Goal: Task Accomplishment & Management: Complete application form

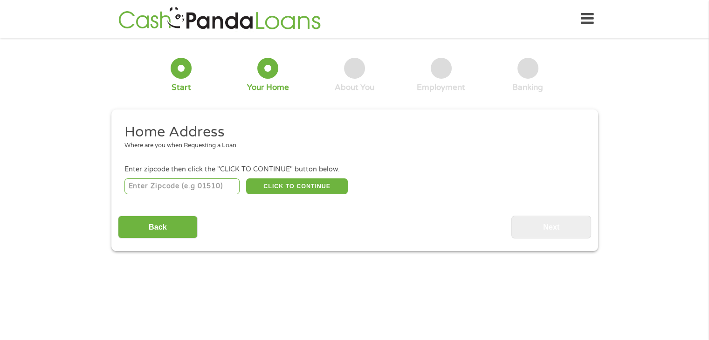
click at [152, 189] on input "number" at bounding box center [182, 187] width 115 height 16
type input "40004"
click at [265, 187] on button "CLICK TO CONTINUE" at bounding box center [297, 187] width 102 height 16
type input "40004"
type input "[GEOGRAPHIC_DATA]"
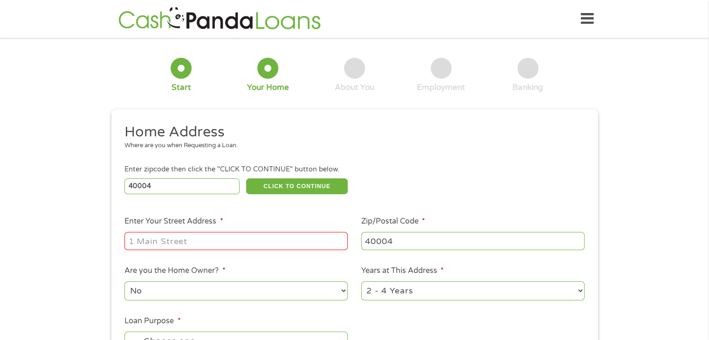
click at [214, 245] on input "Enter Your Street Address *" at bounding box center [236, 241] width 223 height 18
type input "155 Scenic"
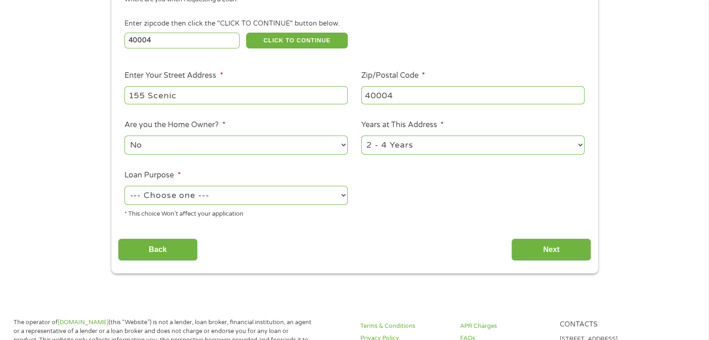
scroll to position [150, 0]
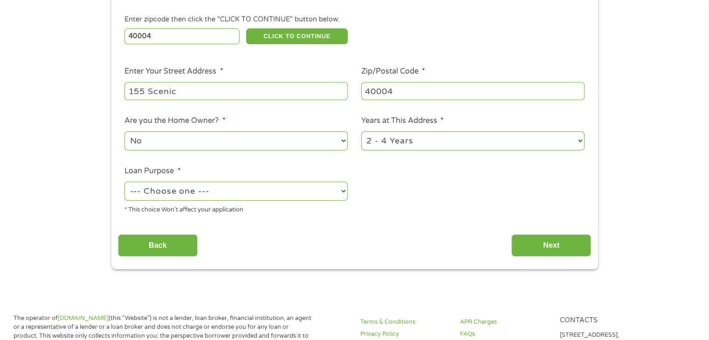
click at [343, 142] on select "No Yes" at bounding box center [236, 141] width 223 height 19
click at [125, 132] on select "No Yes" at bounding box center [236, 141] width 223 height 19
click at [580, 142] on select "1 Year or less 1 - 2 Years 2 - 4 Years Over 4 Years" at bounding box center [472, 141] width 223 height 19
select select "60months"
click at [361, 132] on select "1 Year or less 1 - 2 Years 2 - 4 Years Over 4 Years" at bounding box center [472, 141] width 223 height 19
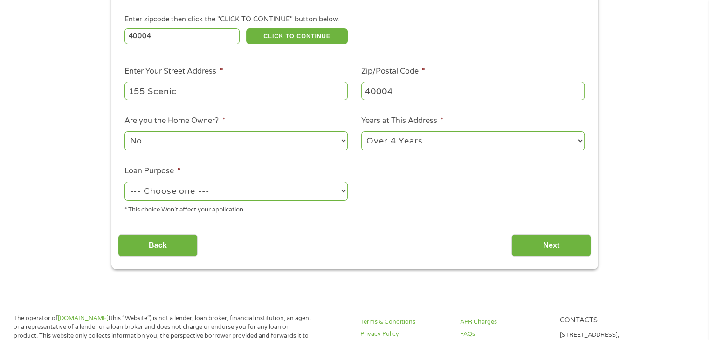
click at [195, 197] on select "--- Choose one --- Pay Bills Debt Consolidation Home Improvement Major Purchase…" at bounding box center [236, 191] width 223 height 19
select select "shorttermcash"
click at [125, 183] on select "--- Choose one --- Pay Bills Debt Consolidation Home Improvement Major Purchase…" at bounding box center [236, 191] width 223 height 19
click at [534, 241] on input "Next" at bounding box center [552, 246] width 80 height 23
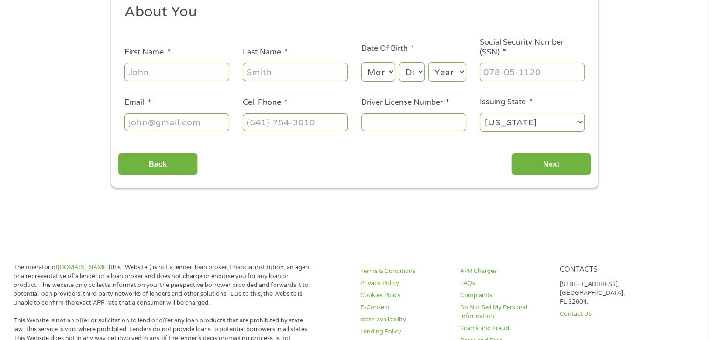
scroll to position [0, 0]
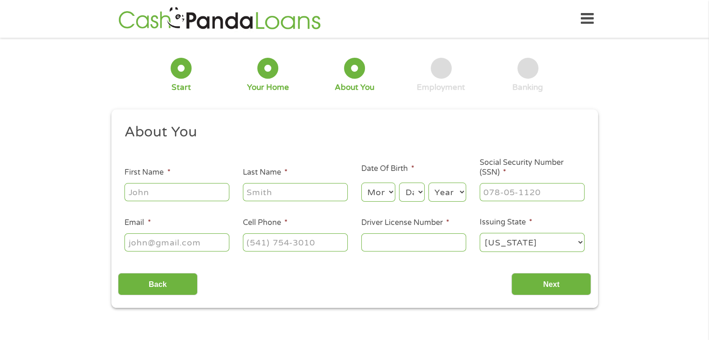
click at [145, 191] on input "First Name *" at bounding box center [177, 192] width 105 height 18
type input "[PERSON_NAME]"
click at [256, 193] on input "Last Name *" at bounding box center [295, 192] width 105 height 18
type input "[PERSON_NAME]"
click at [389, 194] on select "Month 1 2 3 4 5 6 7 8 9 10 11 12" at bounding box center [378, 192] width 34 height 19
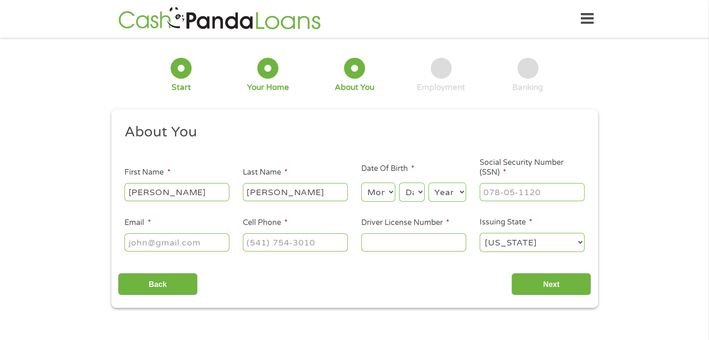
select select "3"
click at [361, 183] on select "Month 1 2 3 4 5 6 7 8 9 10 11 12" at bounding box center [378, 192] width 34 height 19
click at [420, 195] on select "Day 1 2 3 4 5 6 7 8 9 10 11 12 13 14 15 16 17 18 19 20 21 22 23 24 25 26 27 28 …" at bounding box center [411, 192] width 25 height 19
select select "12"
click at [399, 183] on select "Day 1 2 3 4 5 6 7 8 9 10 11 12 13 14 15 16 17 18 19 20 21 22 23 24 25 26 27 28 …" at bounding box center [411, 192] width 25 height 19
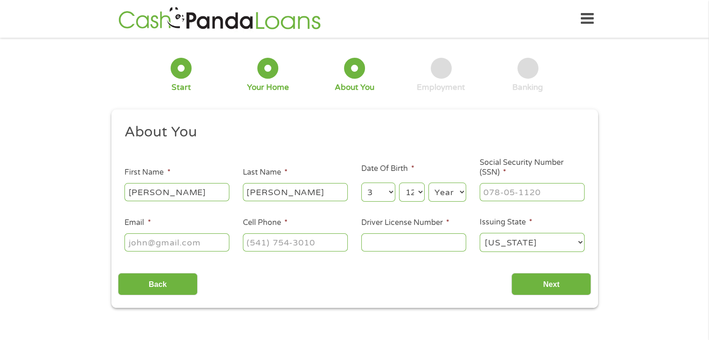
click at [459, 194] on select "Year [DATE] 2006 2005 2004 2003 2002 2001 2000 1999 1998 1997 1996 1995 1994 19…" at bounding box center [448, 192] width 38 height 19
select select "1988"
click at [429, 183] on select "Year [DATE] 2006 2005 2004 2003 2002 2001 2000 1999 1998 1997 1996 1995 1994 19…" at bounding box center [448, 192] width 38 height 19
click at [502, 196] on input "___-__-____" at bounding box center [532, 192] width 105 height 18
type input "258-65-2634"
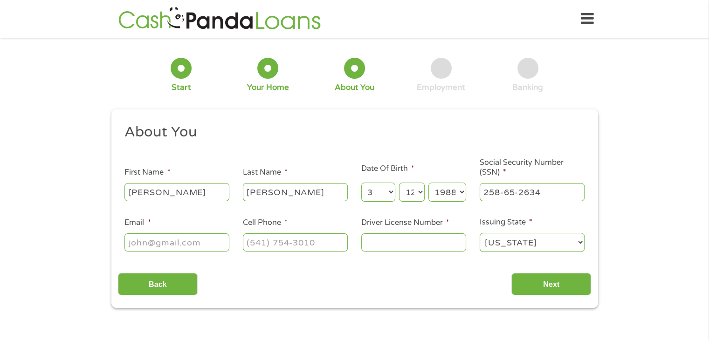
click at [175, 244] on input "Email *" at bounding box center [177, 243] width 105 height 18
type input "[EMAIL_ADDRESS][DOMAIN_NAME]"
click at [259, 245] on input "(___) ___-____" at bounding box center [295, 243] width 105 height 18
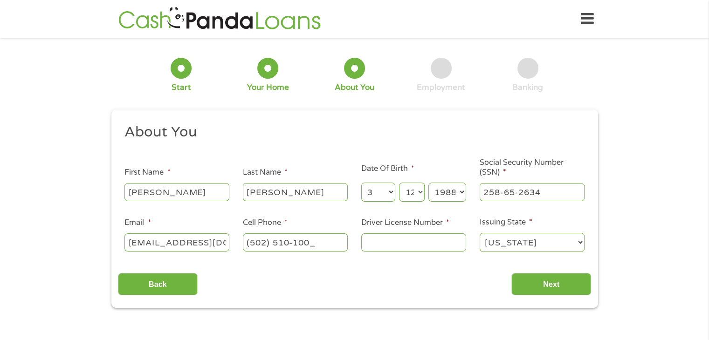
type input "[PHONE_NUMBER]"
click at [372, 245] on input "Driver License Number *" at bounding box center [413, 243] width 105 height 18
type input "C04-154-247"
click at [555, 283] on input "Next" at bounding box center [552, 284] width 80 height 23
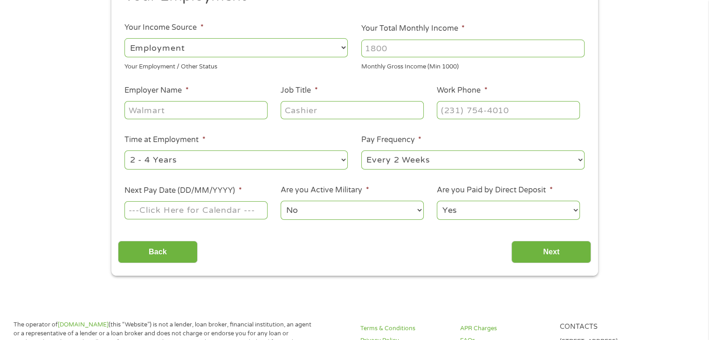
scroll to position [130, 0]
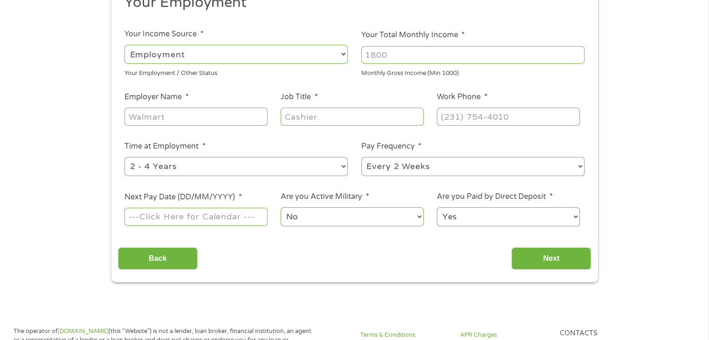
click at [152, 57] on select "--- Choose one --- Employment [DEMOGRAPHIC_DATA] Benefits" at bounding box center [236, 54] width 223 height 19
click at [125, 45] on select "--- Choose one --- Employment [DEMOGRAPHIC_DATA] Benefits" at bounding box center [236, 54] width 223 height 19
click at [385, 60] on input "Your Total Monthly Income *" at bounding box center [472, 55] width 223 height 18
click at [576, 59] on input "1000" at bounding box center [472, 55] width 223 height 18
click at [577, 53] on input "1001" at bounding box center [472, 55] width 223 height 18
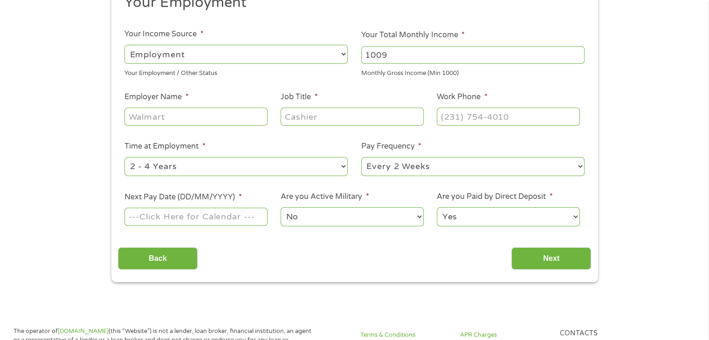
click at [577, 53] on input "1009" at bounding box center [472, 55] width 223 height 18
click at [429, 55] on input "1009" at bounding box center [472, 55] width 223 height 18
type input "1"
type input "4"
type input "4000"
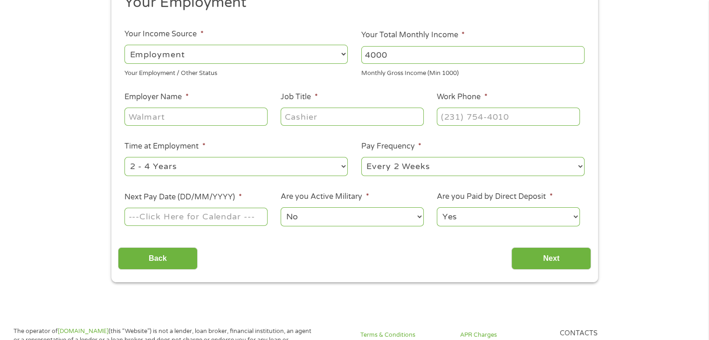
click at [209, 116] on input "Employer Name *" at bounding box center [196, 117] width 143 height 18
click at [150, 118] on input "Employer Name *" at bounding box center [196, 117] width 143 height 18
click at [151, 117] on input "Employer Name *" at bounding box center [196, 117] width 143 height 18
type input "Active Day"
click at [314, 122] on input "Job Title *" at bounding box center [352, 117] width 143 height 18
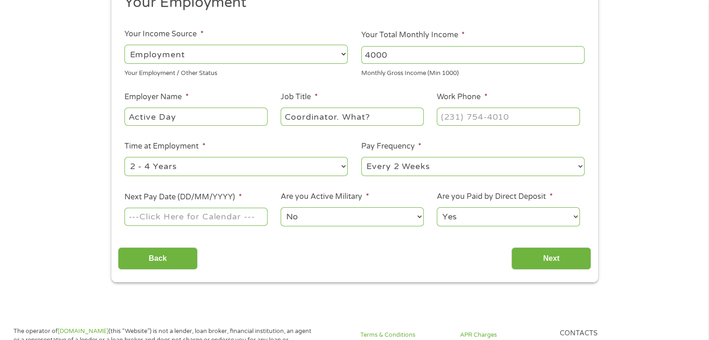
type input "Coordinator. What?"
click at [372, 58] on input "4000" at bounding box center [472, 55] width 223 height 18
type input "(___) ___-____"
click at [455, 123] on input "(___) ___-____" at bounding box center [508, 117] width 143 height 18
type input "(502) ___-____"
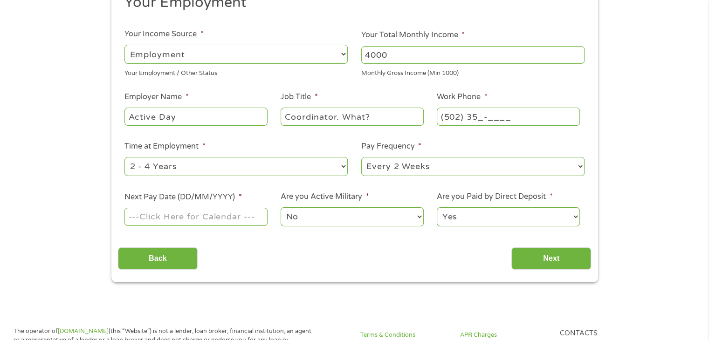
type input "(502) 350-____"
type input "[PHONE_NUMBER]"
click at [300, 172] on select "--- Choose one --- 1 Year or less 1 - 2 Years 2 - 4 Years Over 4 Years" at bounding box center [236, 166] width 223 height 19
select select "24months"
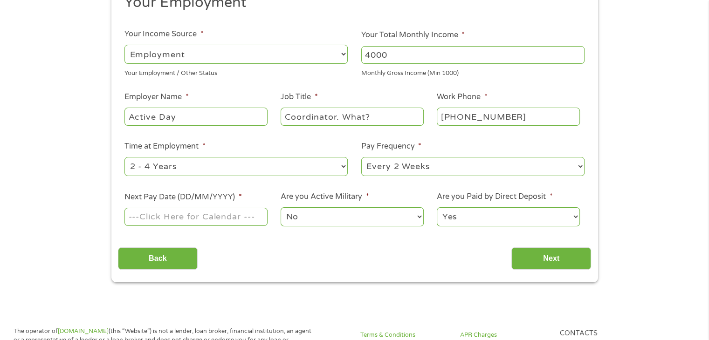
click at [125, 157] on select "--- Choose one --- 1 Year or less 1 - 2 Years 2 - 4 Years Over 4 Years" at bounding box center [236, 166] width 223 height 19
click at [384, 168] on select "--- Choose one --- Every 2 Weeks Every Week Monthly Semi-Monthly" at bounding box center [472, 166] width 223 height 19
click at [361, 157] on select "--- Choose one --- Every 2 Weeks Every Week Monthly Semi-Monthly" at bounding box center [472, 166] width 223 height 19
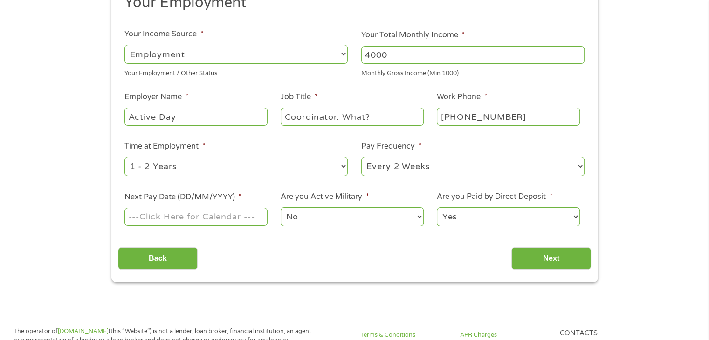
click at [200, 221] on input "Next Pay Date (DD/MM/YYYY) *" at bounding box center [196, 217] width 143 height 18
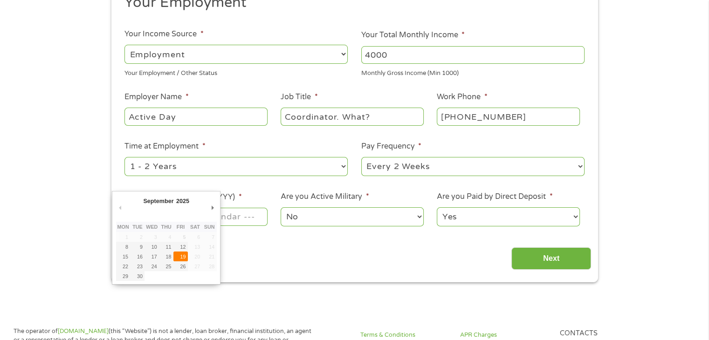
type input "[DATE]"
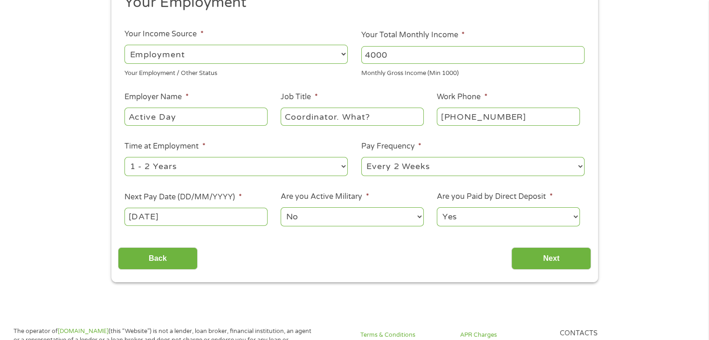
click at [382, 115] on input "Coordinator. What?" at bounding box center [352, 117] width 143 height 18
type input "Coordinator"
click at [534, 264] on input "Next" at bounding box center [552, 259] width 80 height 23
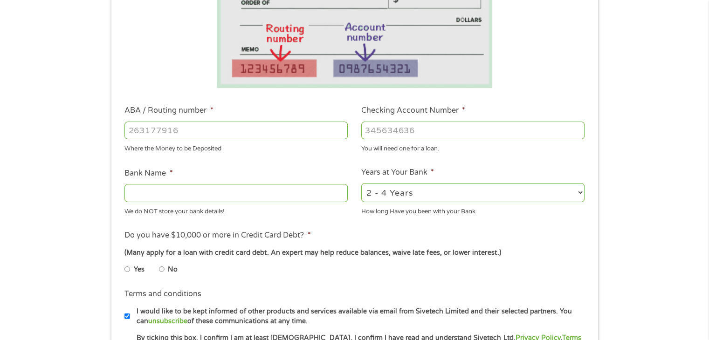
scroll to position [196, 0]
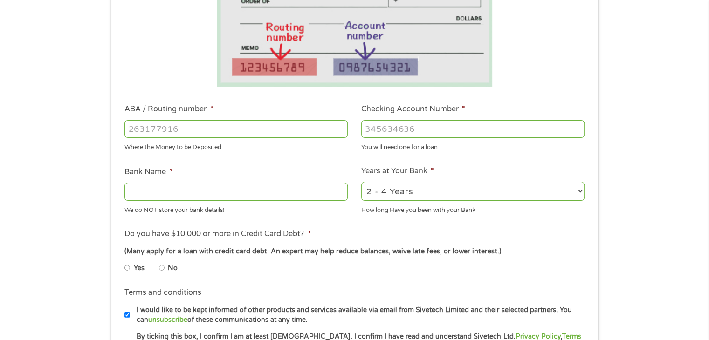
click at [182, 133] on input "ABA / Routing number *" at bounding box center [236, 129] width 223 height 18
type input "0331176110"
click at [396, 128] on input "Checking Account Number *" at bounding box center [472, 129] width 223 height 18
type input "36348355522"
click at [416, 194] on select "2 - 4 Years 6 - 12 Months 1 - 2 Years Over 4 Years" at bounding box center [472, 191] width 223 height 19
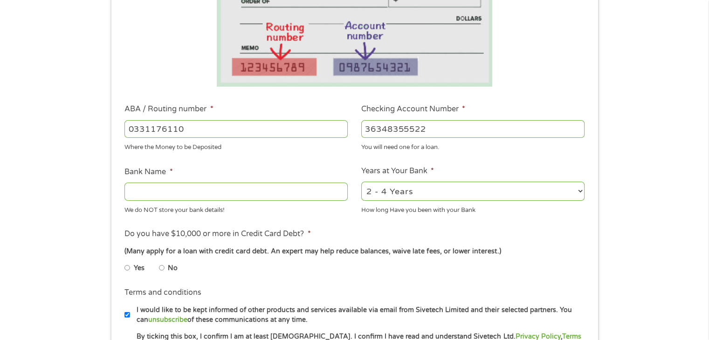
select select "24months"
click at [361, 182] on select "2 - 4 Years 6 - 12 Months 1 - 2 Years Over 4 Years" at bounding box center [472, 191] width 223 height 19
click at [198, 196] on input "Bank Name *" at bounding box center [236, 192] width 223 height 18
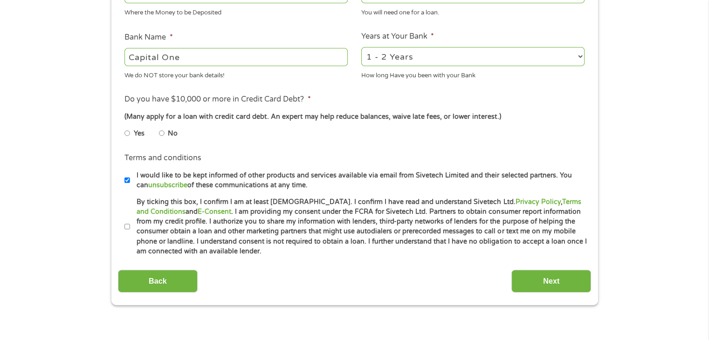
scroll to position [337, 0]
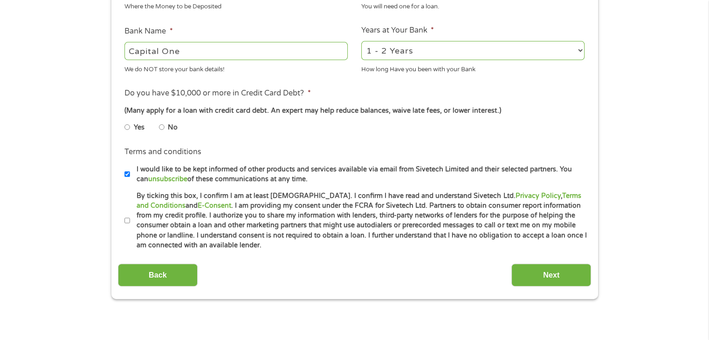
type input "Capital One"
click at [164, 127] on input "No" at bounding box center [162, 127] width 6 height 15
radio input "true"
click at [128, 221] on input "By ticking this box, I confirm I am at least [DEMOGRAPHIC_DATA]. I confirm I ha…" at bounding box center [128, 221] width 6 height 15
checkbox input "true"
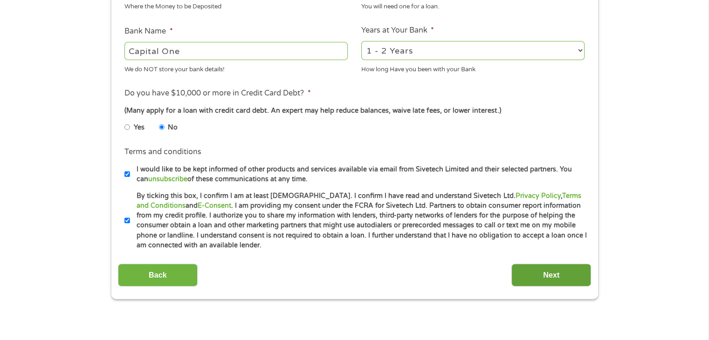
click at [529, 274] on input "Next" at bounding box center [552, 275] width 80 height 23
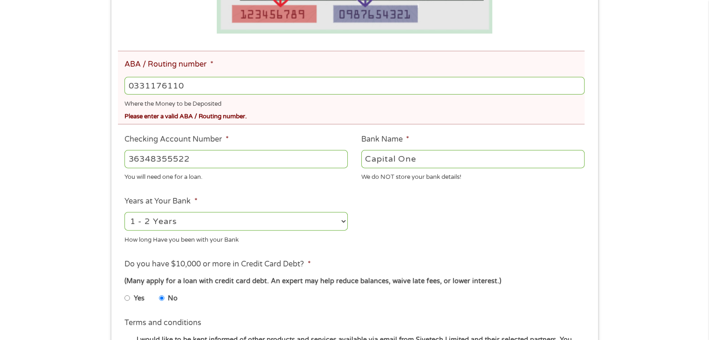
scroll to position [265, 0]
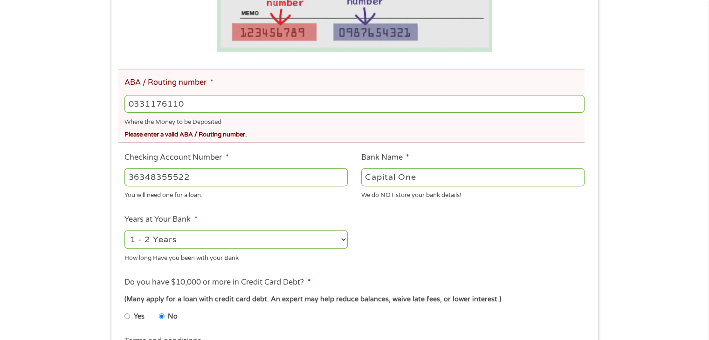
click at [195, 103] on input "0331176110" at bounding box center [355, 104] width 460 height 18
click at [196, 102] on input "0331176110" at bounding box center [355, 104] width 460 height 18
type input "0"
click at [201, 105] on input "ABA / Routing number *" at bounding box center [355, 104] width 460 height 18
click at [180, 105] on input "ABA / Routing number *" at bounding box center [355, 104] width 460 height 18
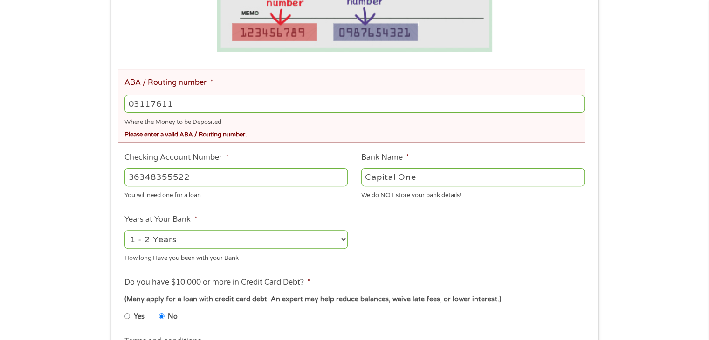
type input "031176110"
type input "CAPITAL ONE NA"
type input "031176110"
click at [450, 178] on input "CAPITAL ONE NA" at bounding box center [472, 177] width 223 height 18
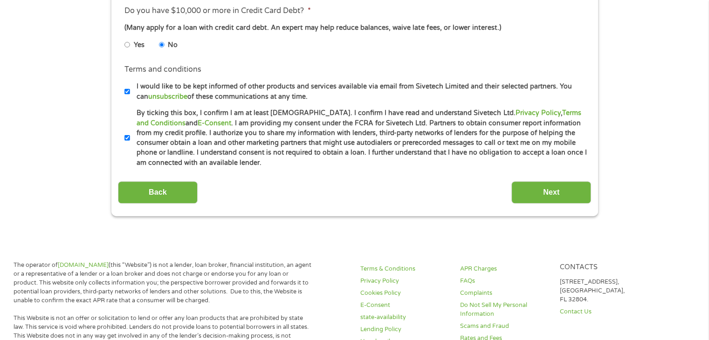
scroll to position [539, 0]
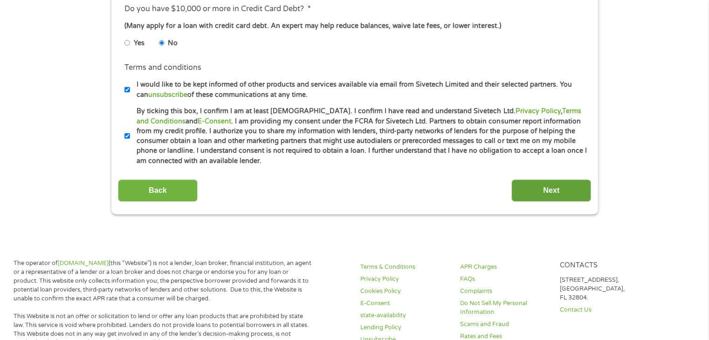
type input "CAPITAL ONE"
click at [549, 192] on input "Next" at bounding box center [552, 191] width 80 height 23
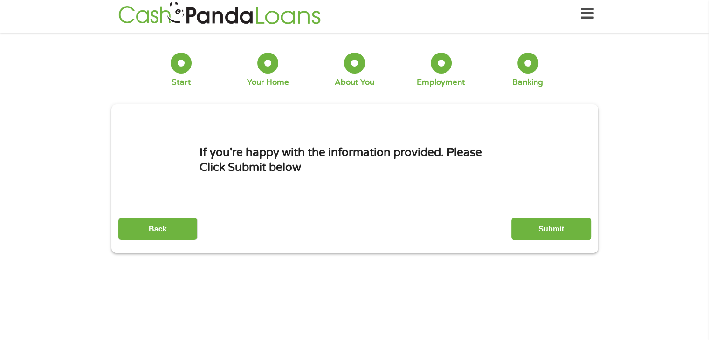
scroll to position [0, 0]
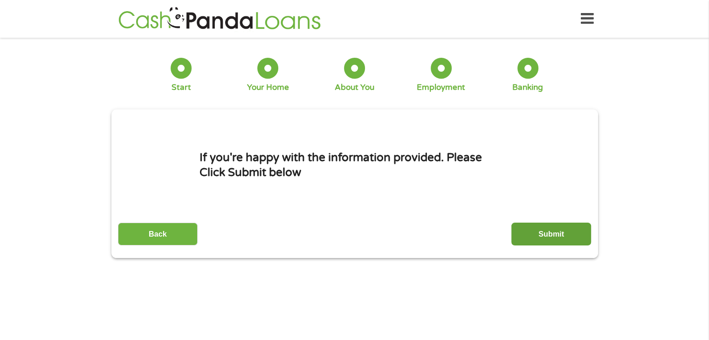
click at [526, 228] on input "Submit" at bounding box center [552, 234] width 80 height 23
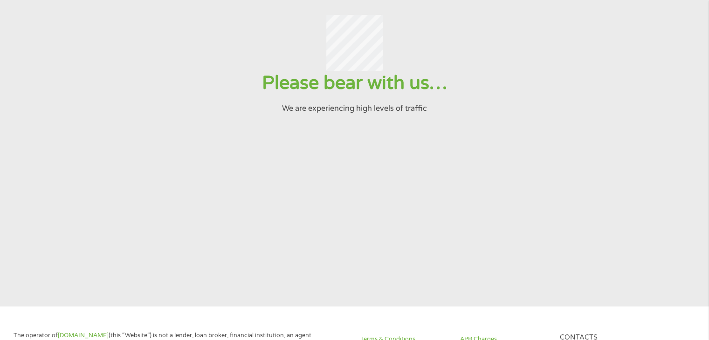
scroll to position [52, 0]
